Goal: Task Accomplishment & Management: Complete application form

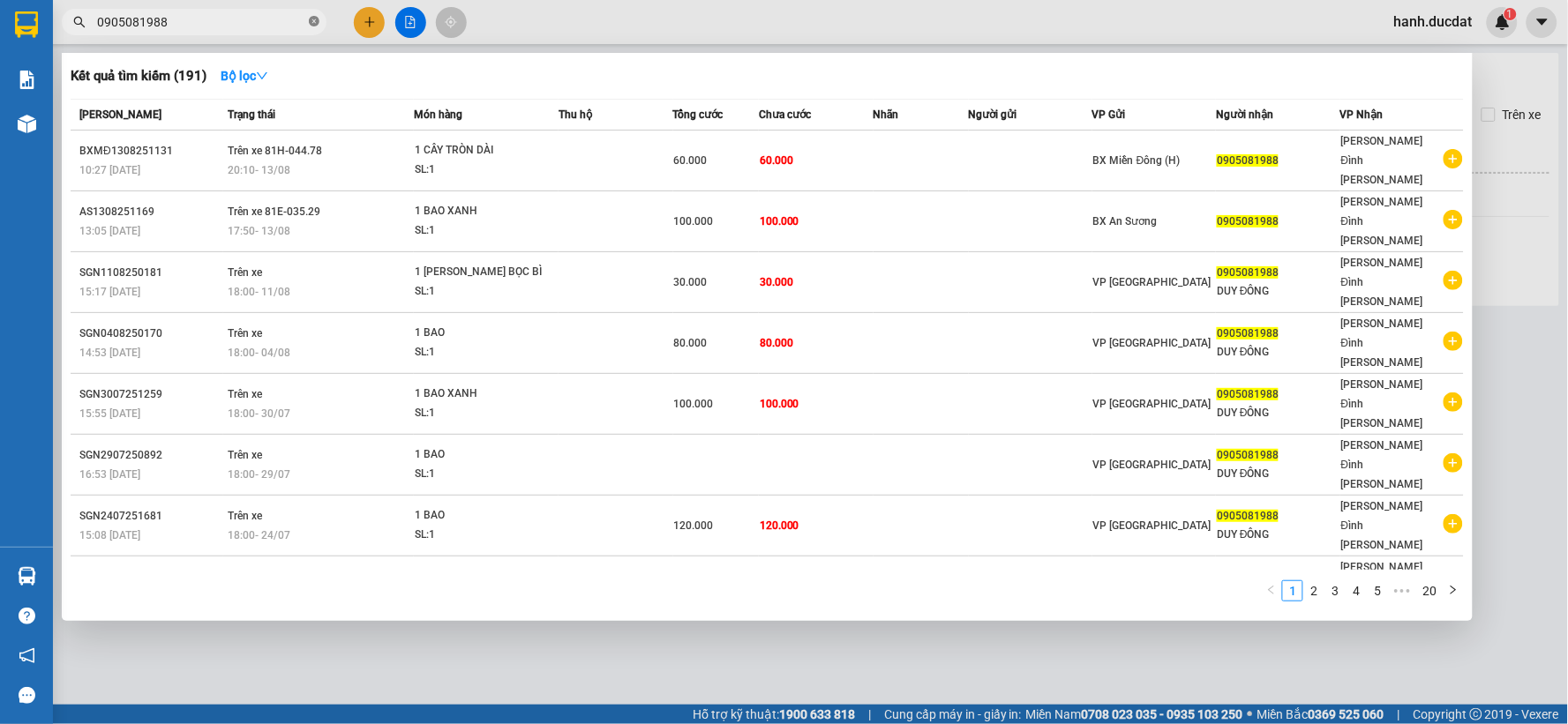
click at [318, 20] on span "0905081988" at bounding box center [194, 22] width 265 height 27
click at [318, 20] on icon "close-circle" at bounding box center [314, 21] width 11 height 11
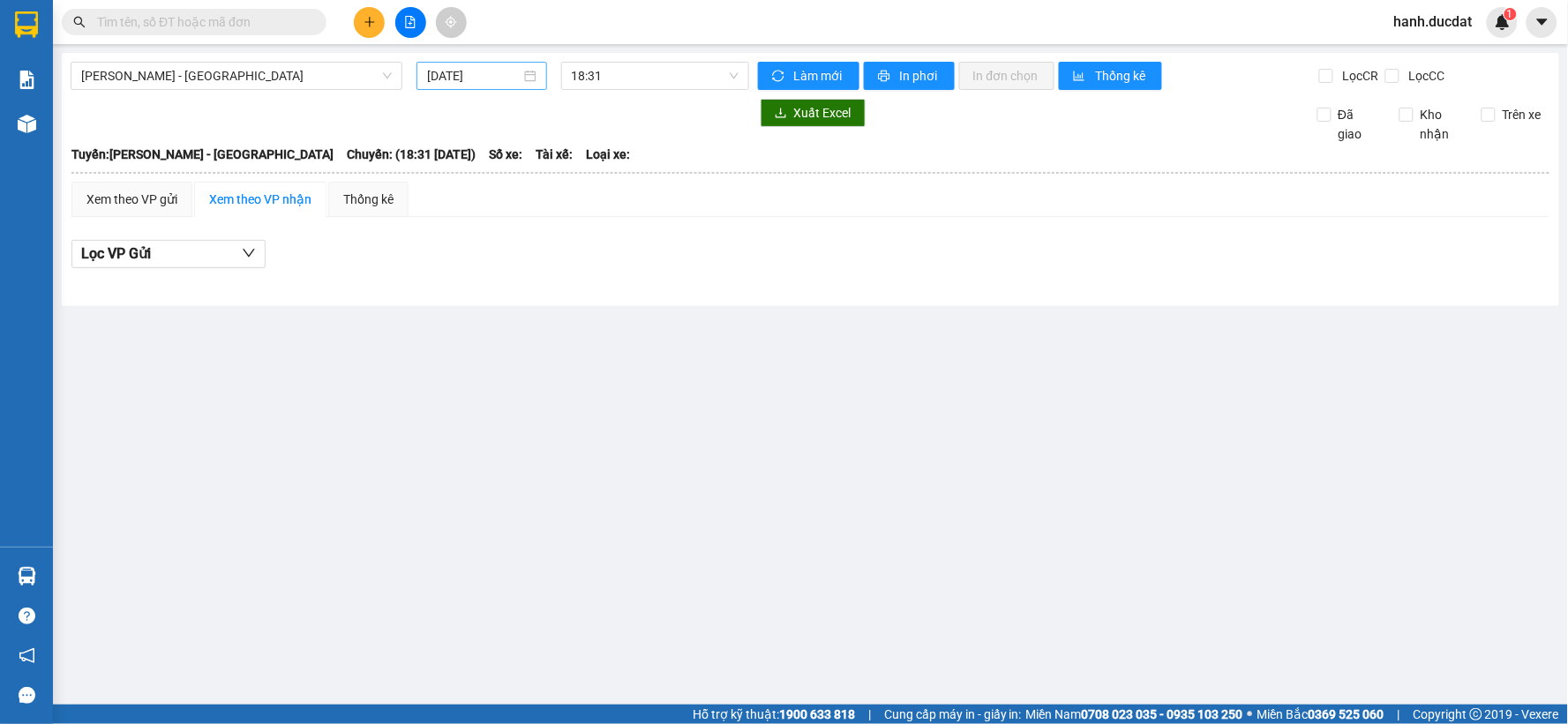
click at [470, 69] on input "[DATE]" at bounding box center [474, 76] width 93 height 20
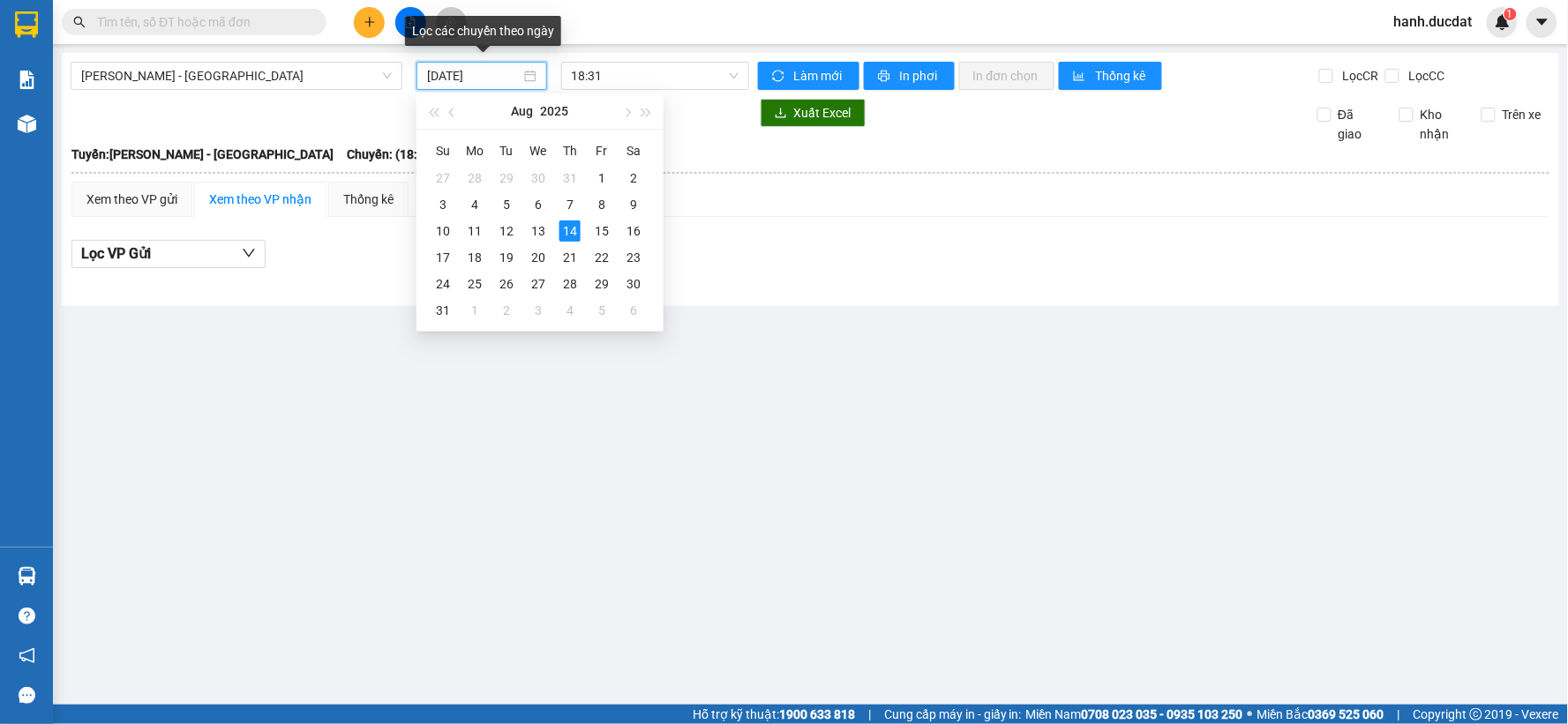
type input "[DATE]"
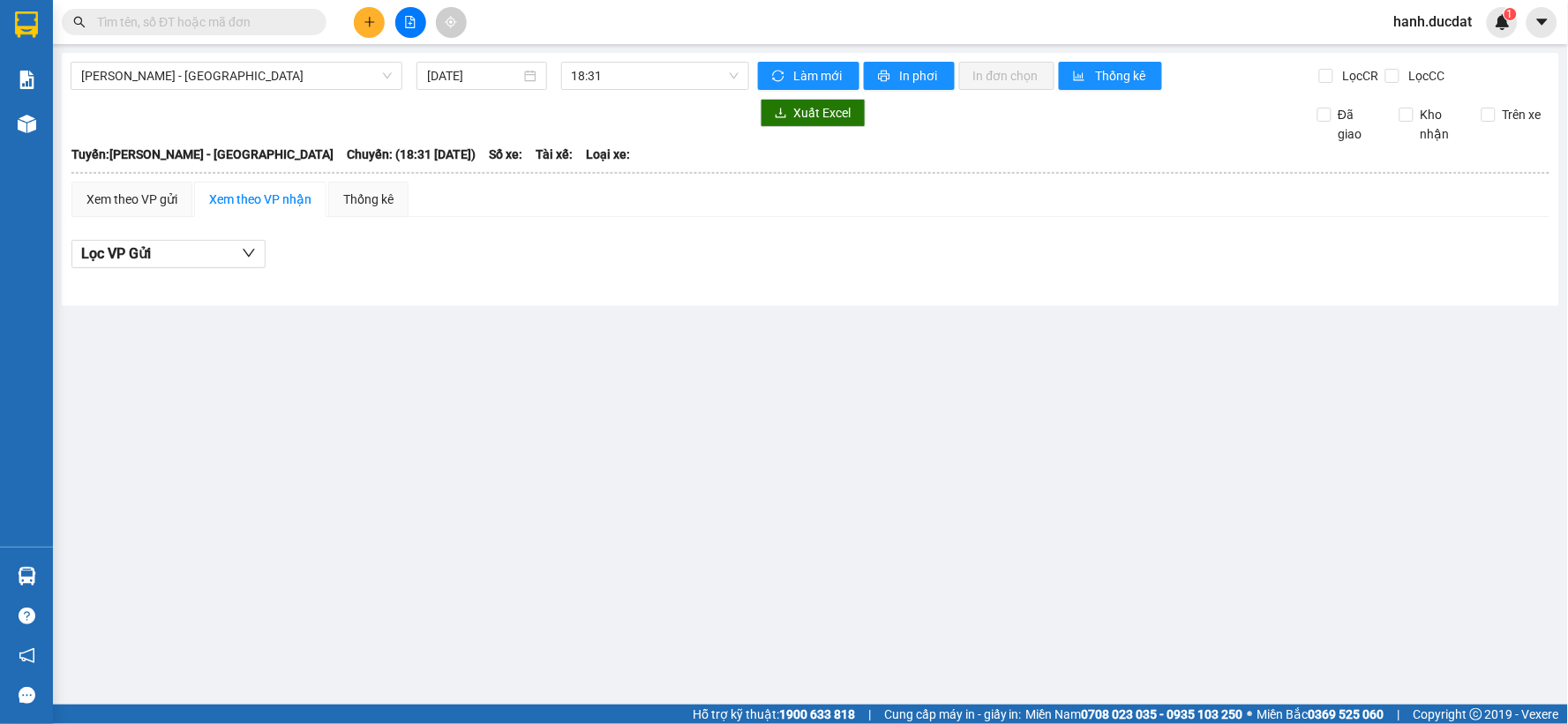
click at [850, 276] on div "Lọc VP Gửi" at bounding box center [810, 259] width 1478 height 56
click at [130, 82] on span "[PERSON_NAME] - [GEOGRAPHIC_DATA]" at bounding box center [236, 76] width 310 height 27
click at [375, 20] on icon "plus" at bounding box center [370, 22] width 12 height 12
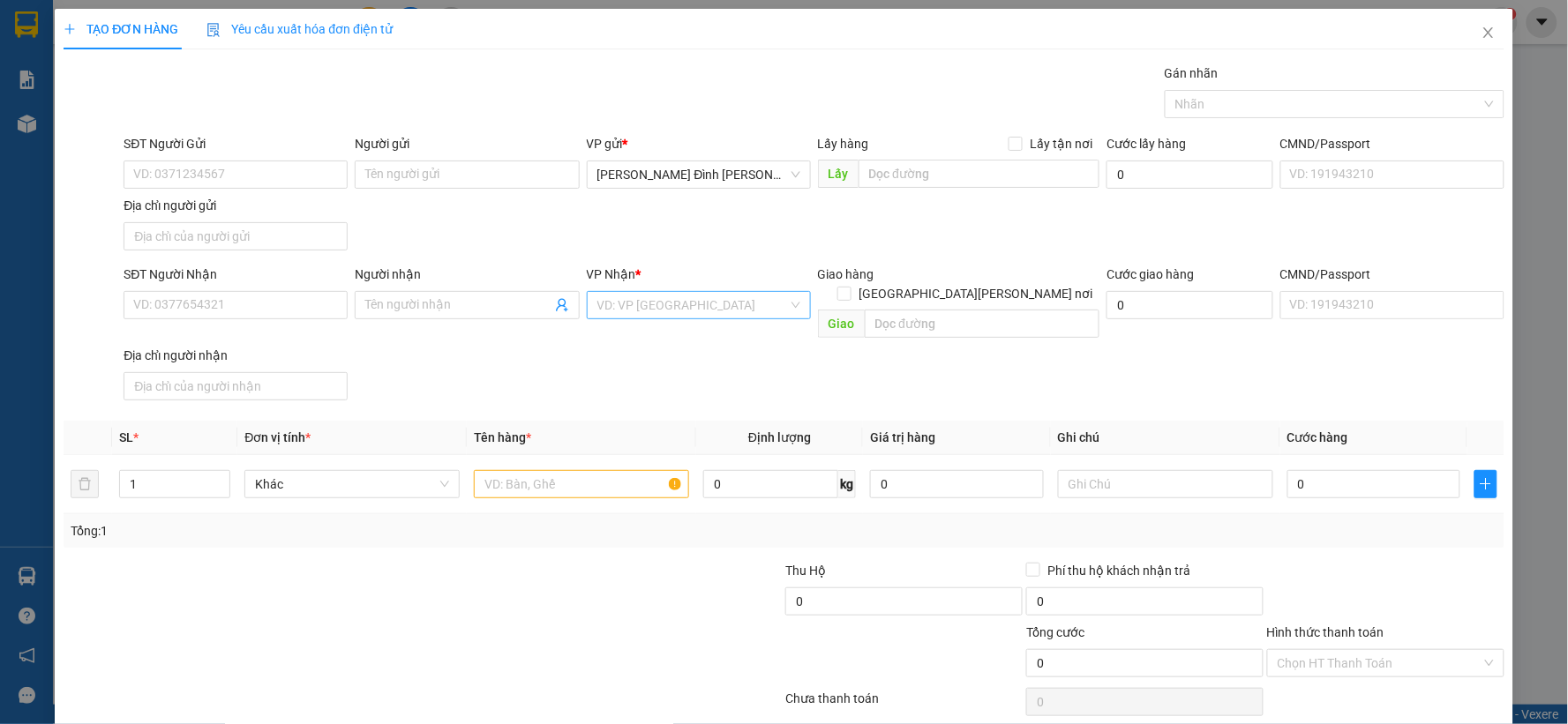
click at [636, 297] on input "search" at bounding box center [693, 305] width 191 height 27
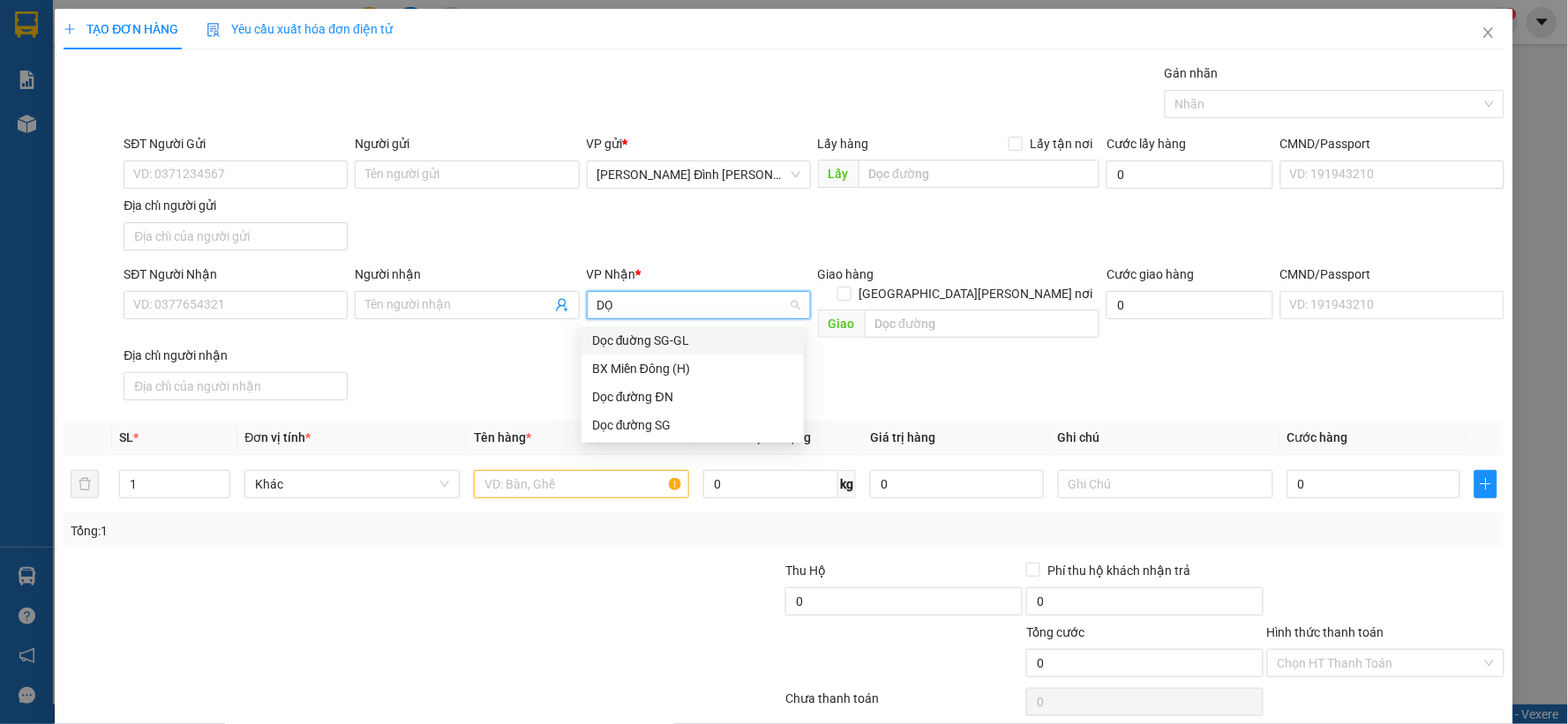
type input "DỌC"
click at [754, 340] on div "Dọc đuờng SG-GL" at bounding box center [693, 341] width 202 height 20
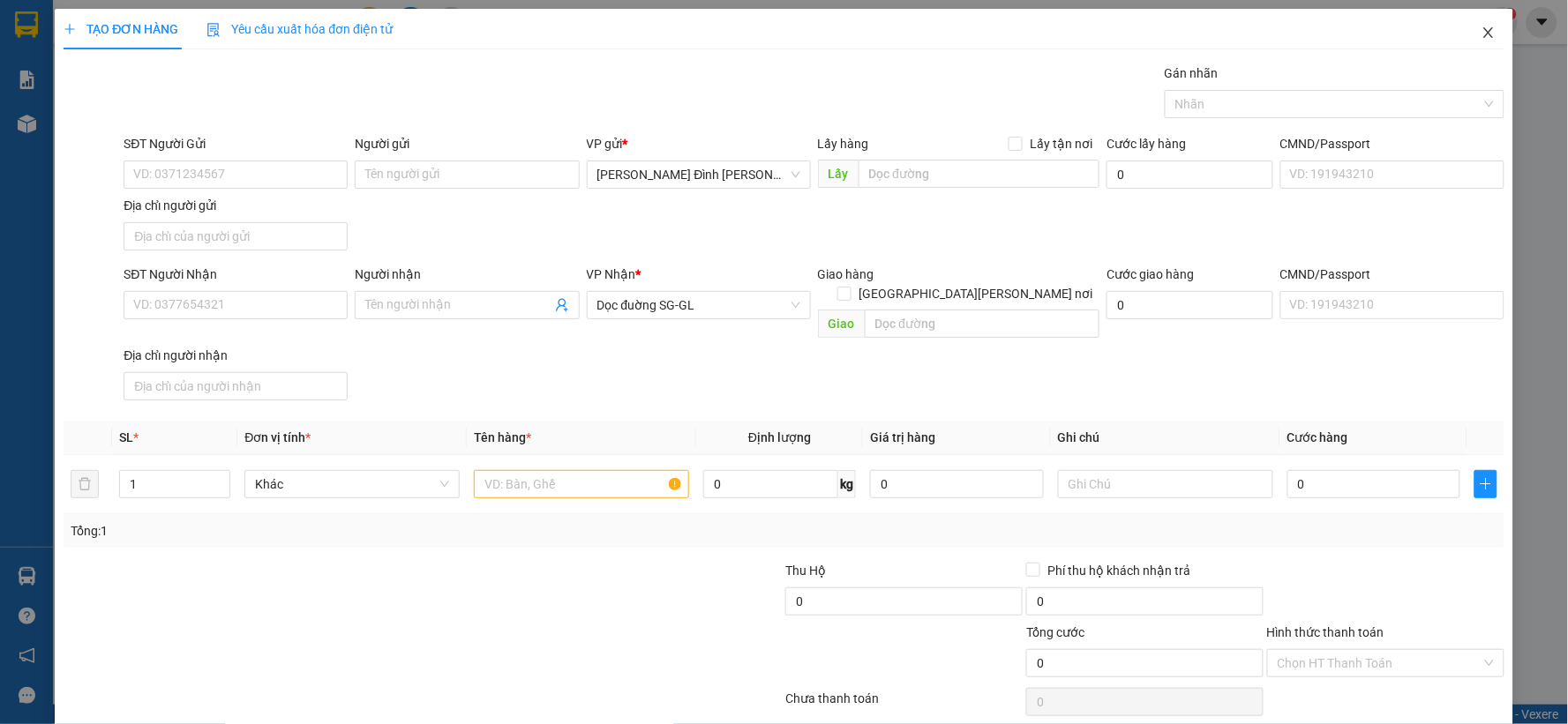
click at [1468, 45] on span "Close" at bounding box center [1488, 33] width 49 height 49
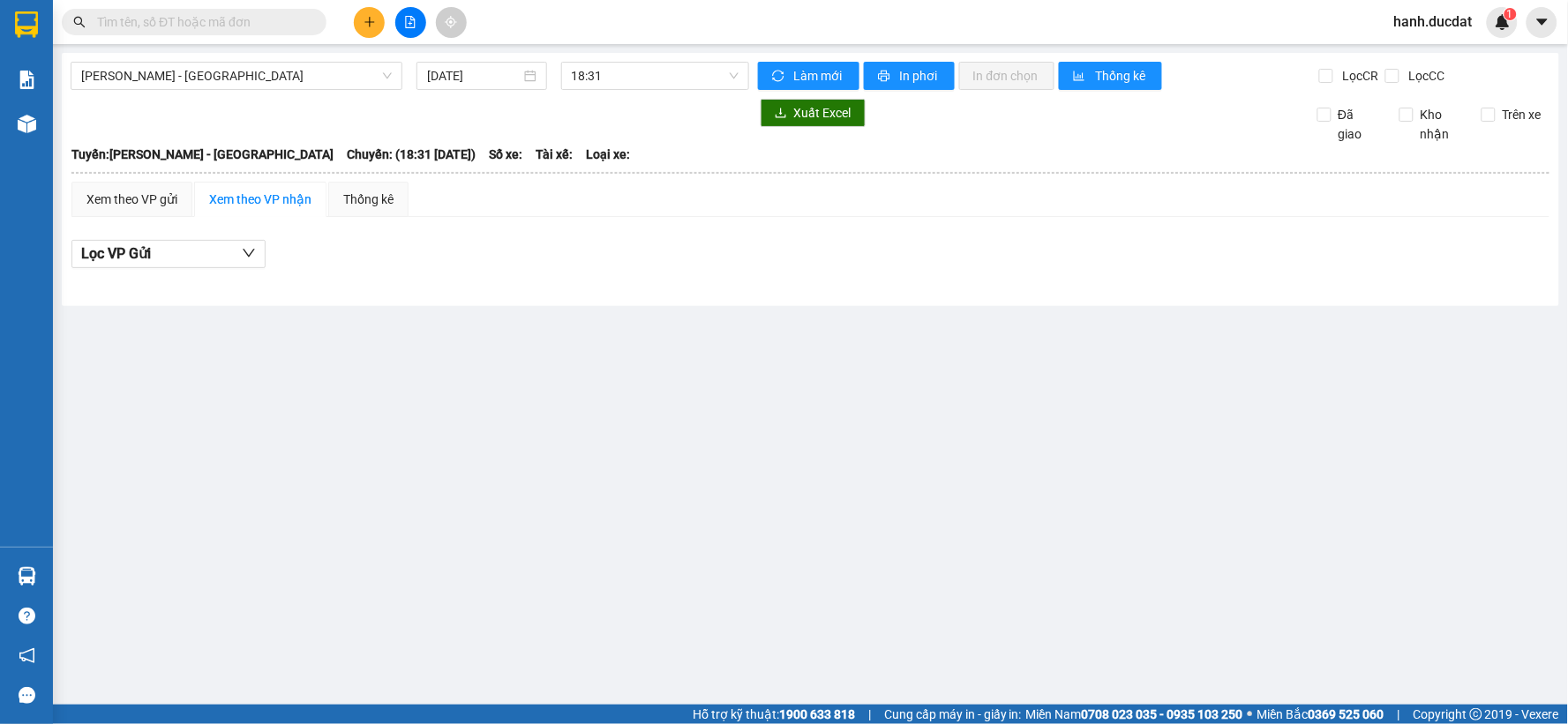
click at [244, 24] on input "text" at bounding box center [201, 22] width 208 height 20
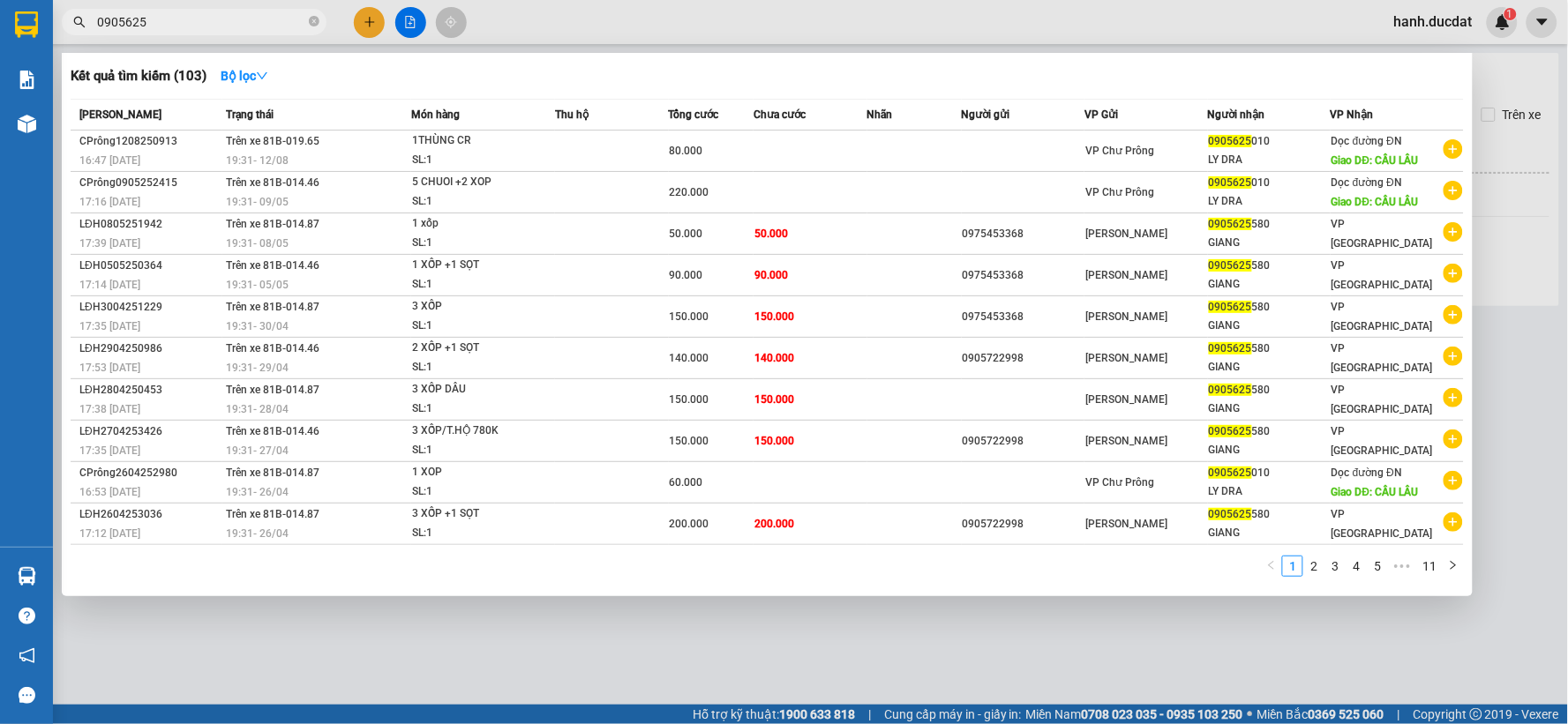
type input "0905625"
click at [310, 24] on icon "close-circle" at bounding box center [314, 21] width 11 height 11
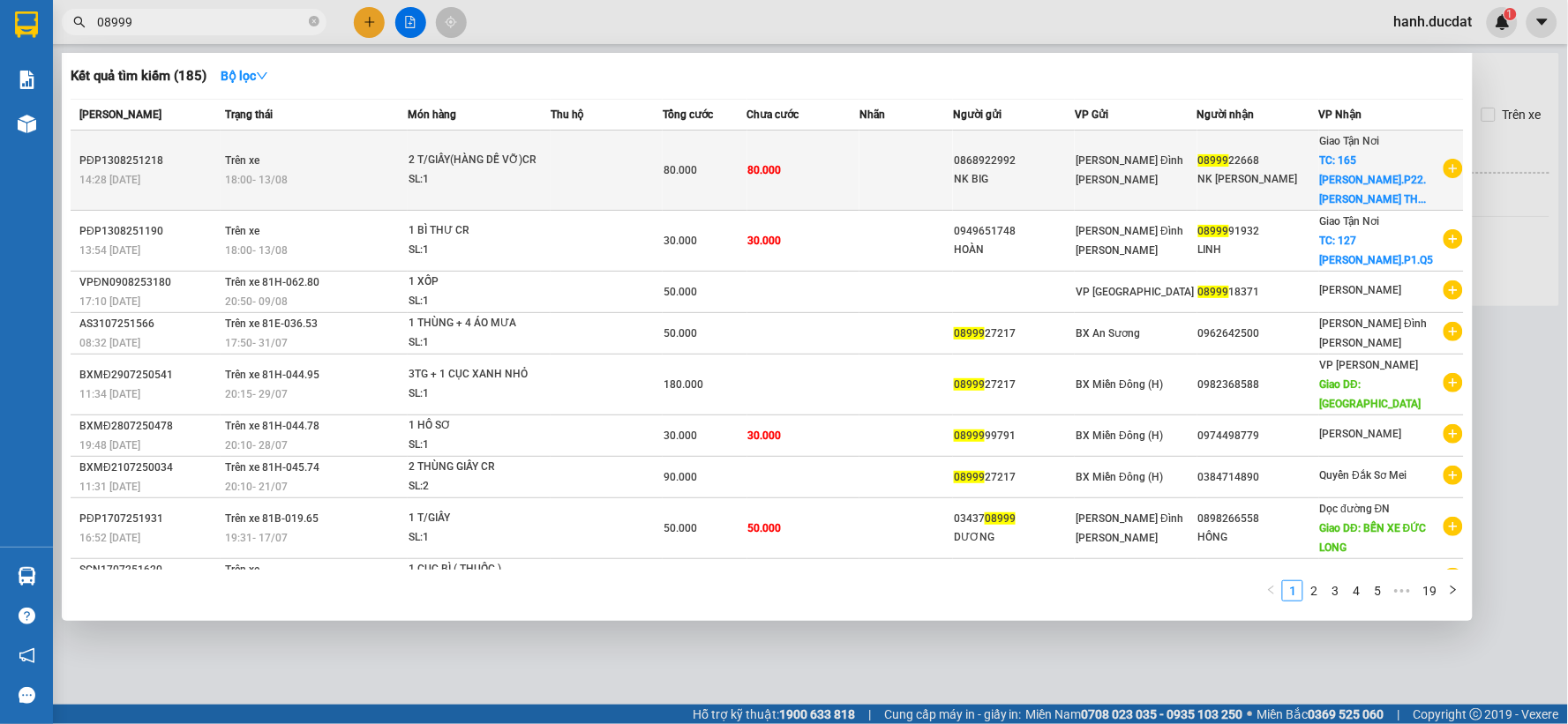
type input "08999"
click at [1222, 182] on td "08999 22668 NK [PERSON_NAME]" at bounding box center [1258, 170] width 122 height 80
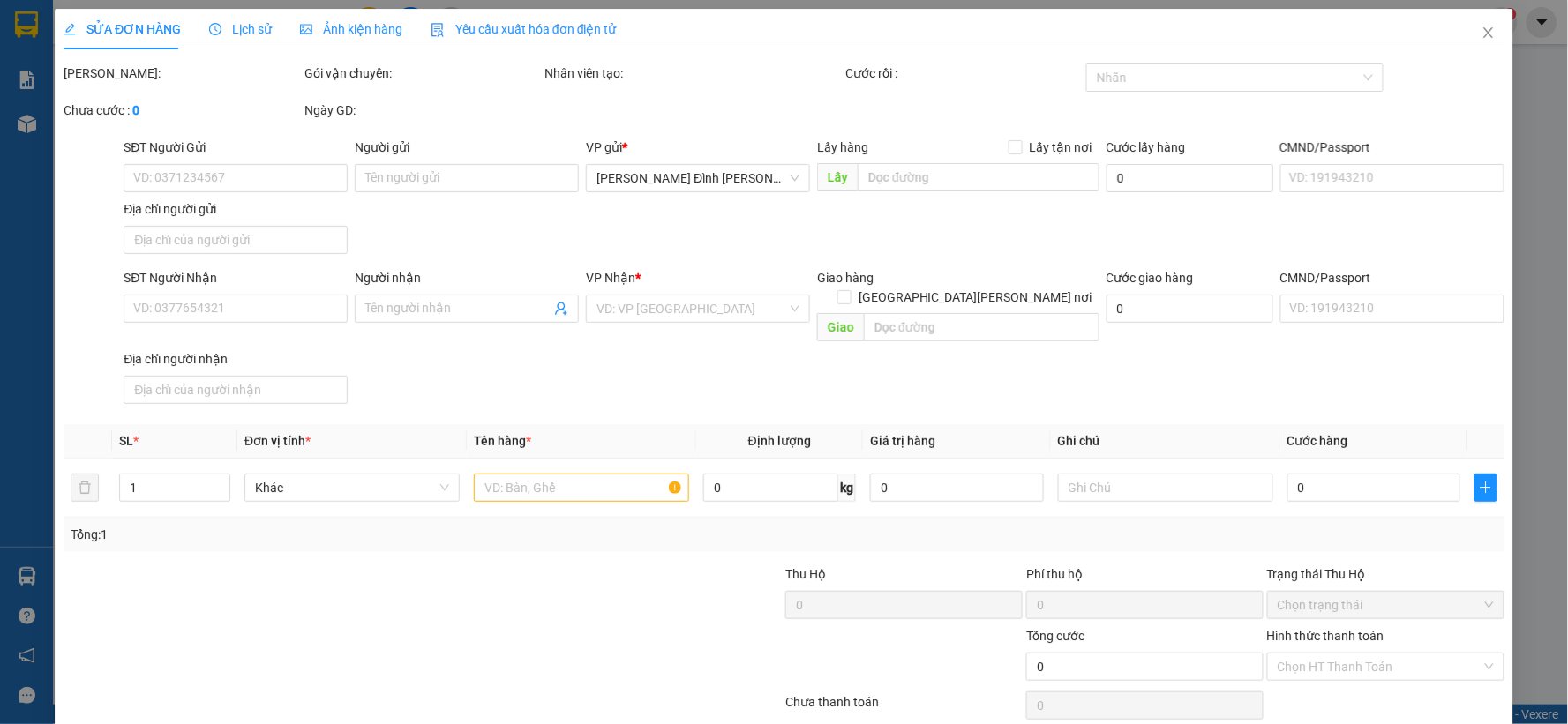
type input "0868922992"
type input "NK BIG"
type input "0899922668"
type input "NK [PERSON_NAME]"
checkbox input "true"
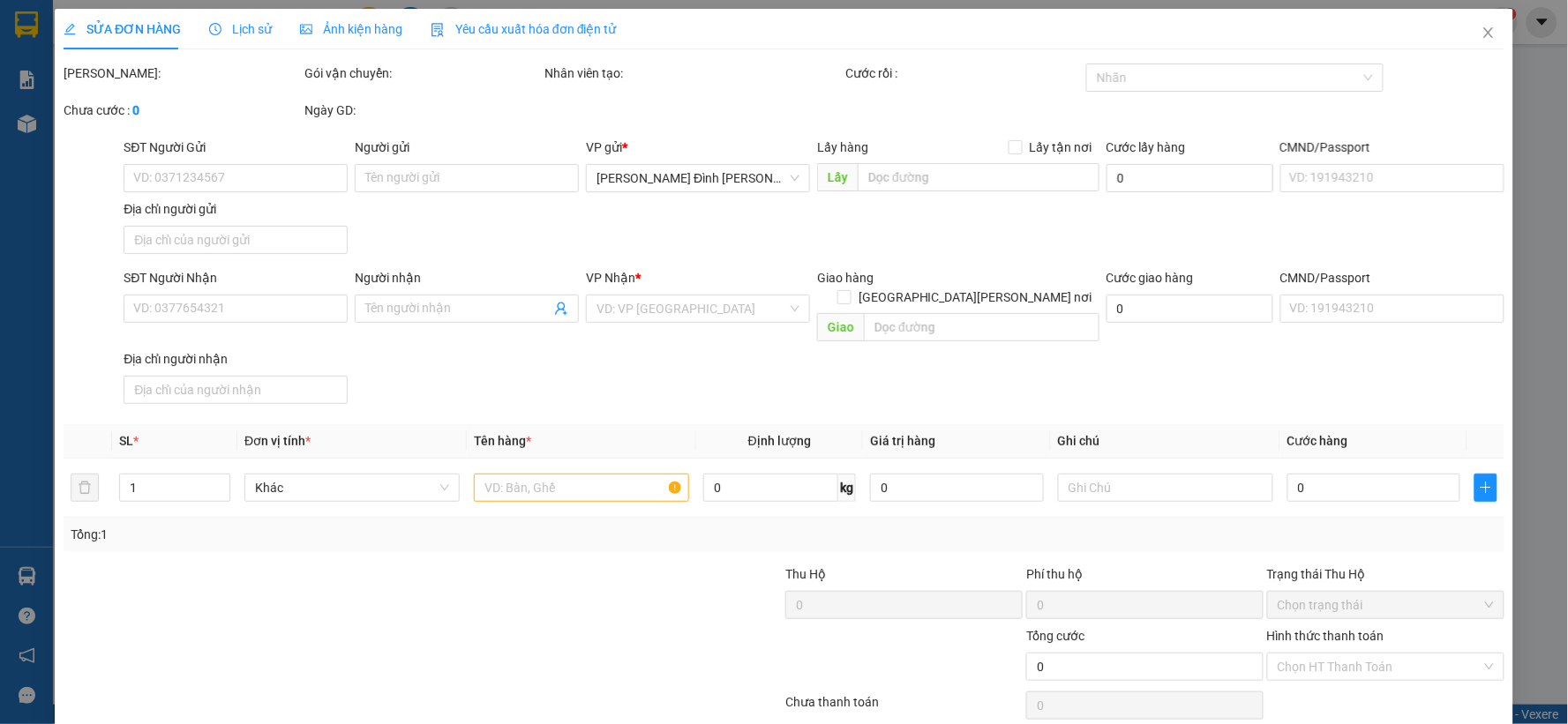
type input "165 [PERSON_NAME].P22.[PERSON_NAME]"
type input "80.000"
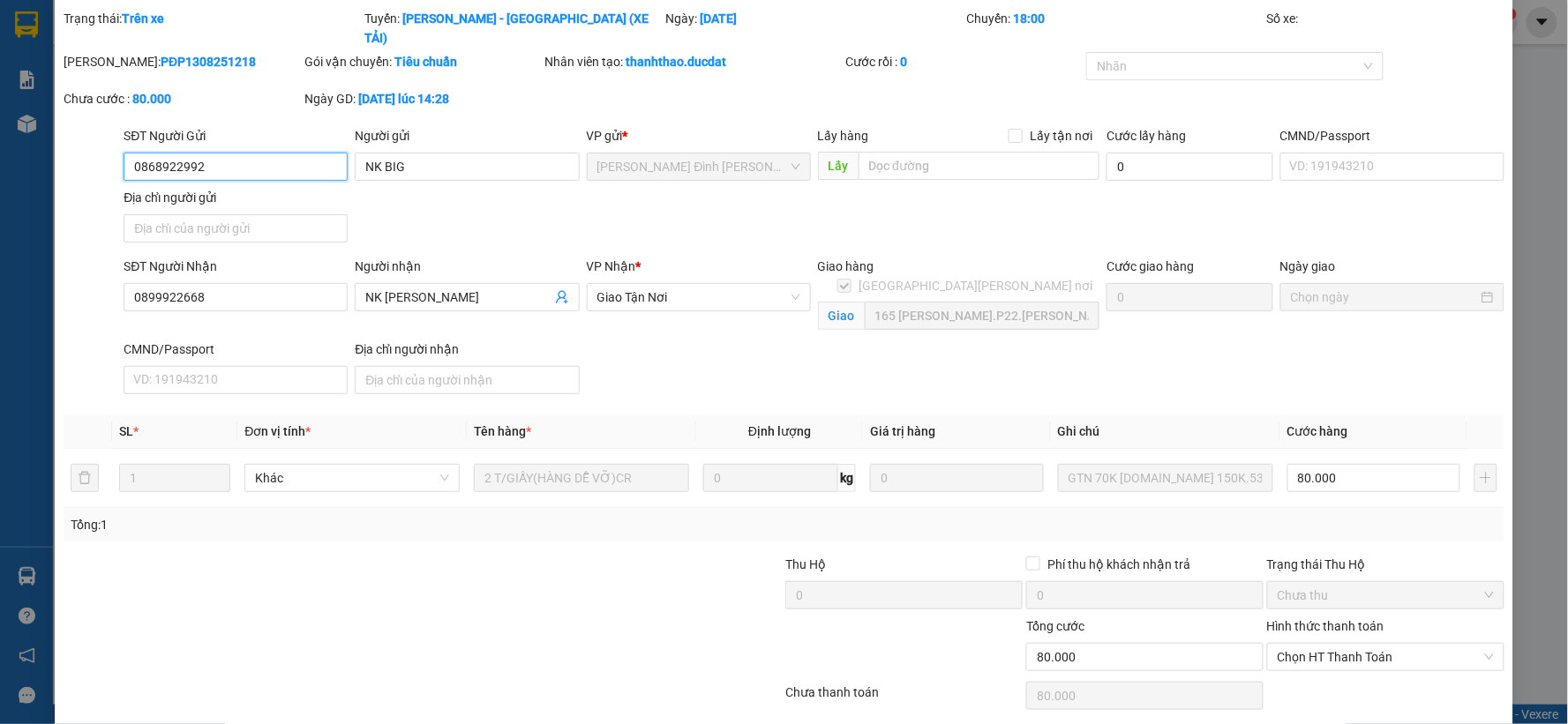
scroll to position [101, 0]
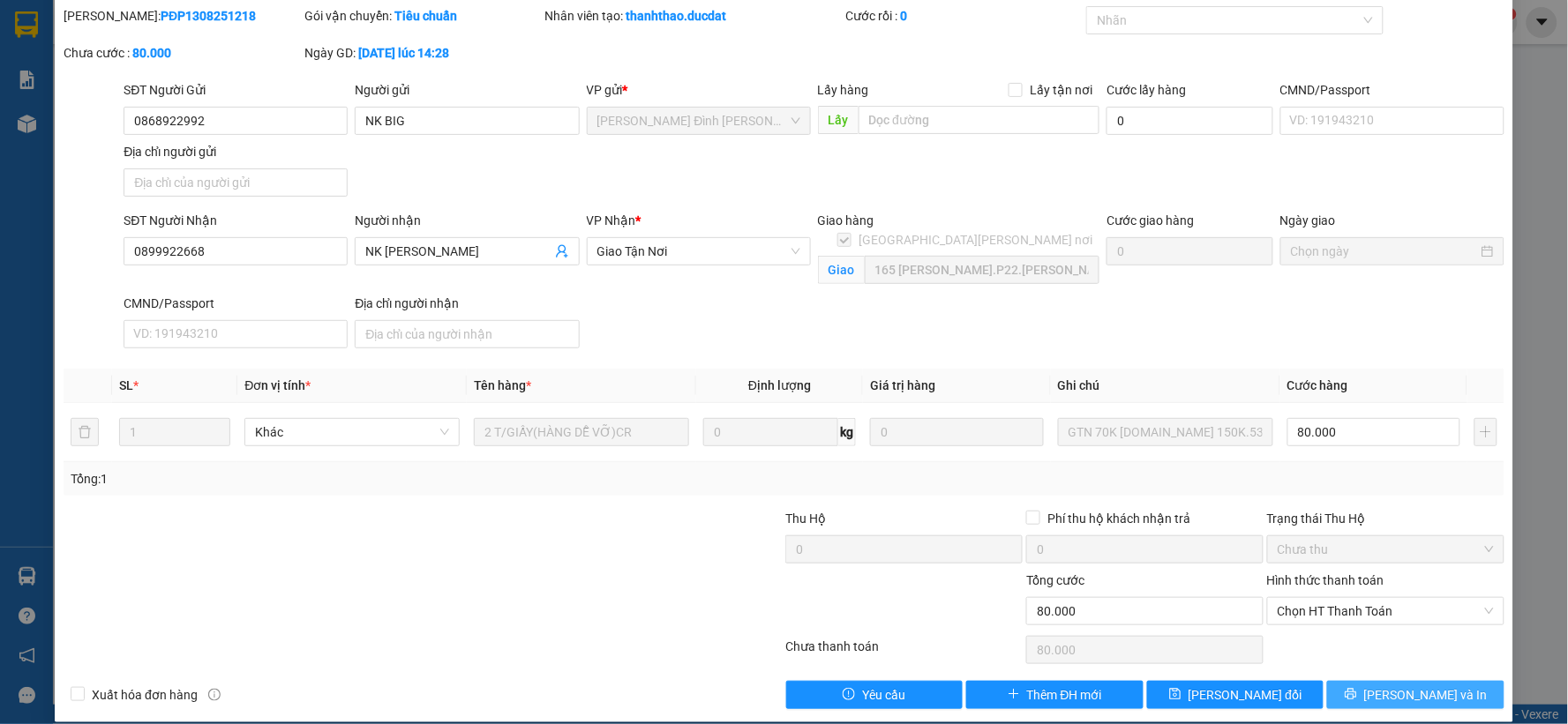
click at [1409, 686] on span "[PERSON_NAME] và In" at bounding box center [1425, 695] width 123 height 20
